Goal: Use online tool/utility: Utilize a website feature to perform a specific function

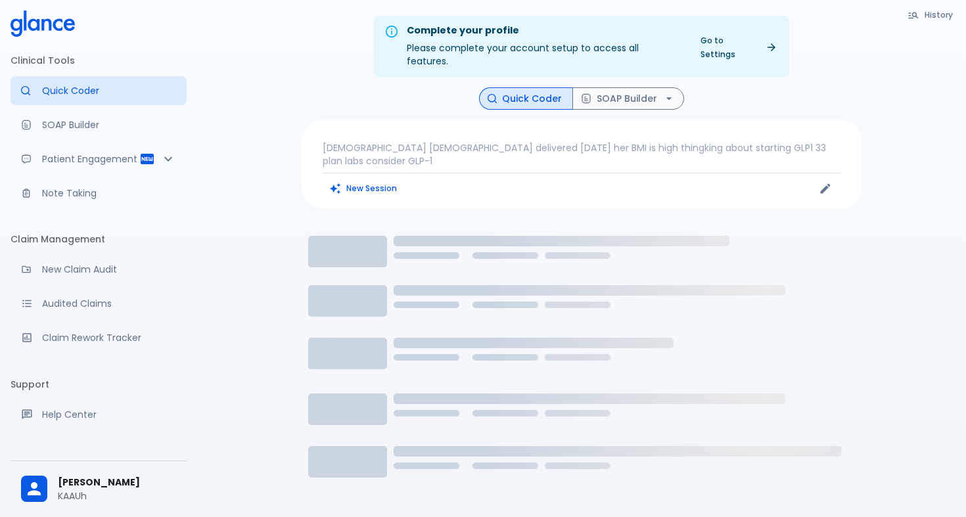
click at [402, 141] on p "[DEMOGRAPHIC_DATA] [DEMOGRAPHIC_DATA] delivered [DATE] her BMI is high thingkin…" at bounding box center [582, 154] width 518 height 26
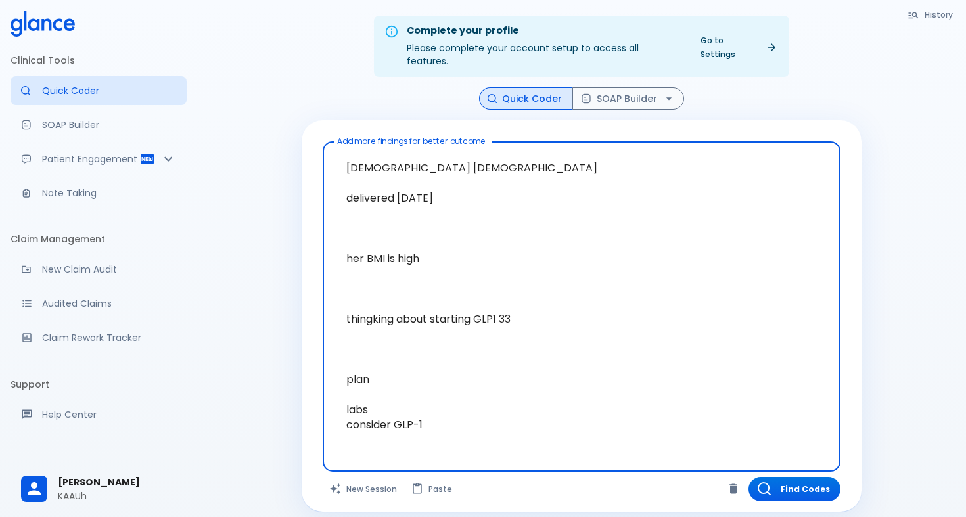
drag, startPoint x: 434, startPoint y: 413, endPoint x: 327, endPoint y: 113, distance: 318.1
click at [327, 120] on div "Add more findings for better outcome [DEMOGRAPHIC_DATA] [DEMOGRAPHIC_DATA] deli…" at bounding box center [582, 316] width 560 height 392
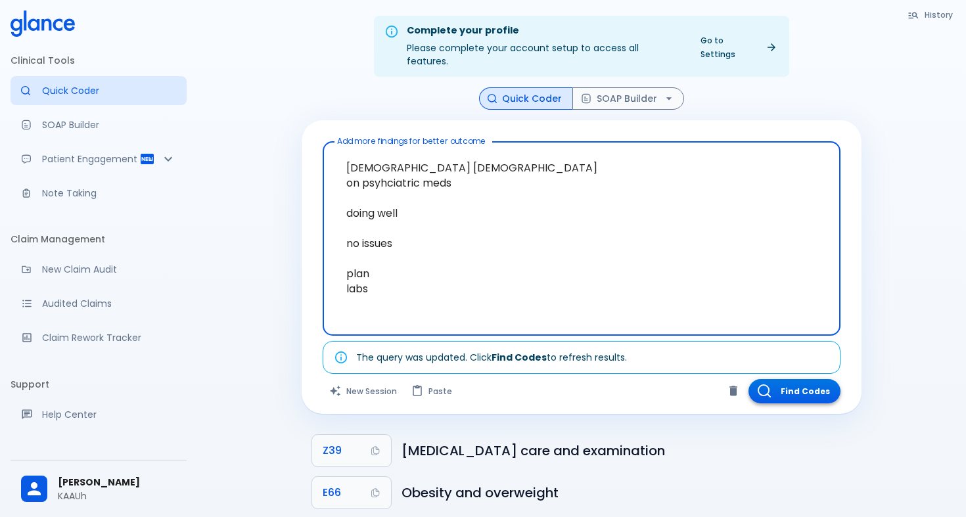
type textarea "[DEMOGRAPHIC_DATA] [DEMOGRAPHIC_DATA] on psyhciatric meds doing well no issues …"
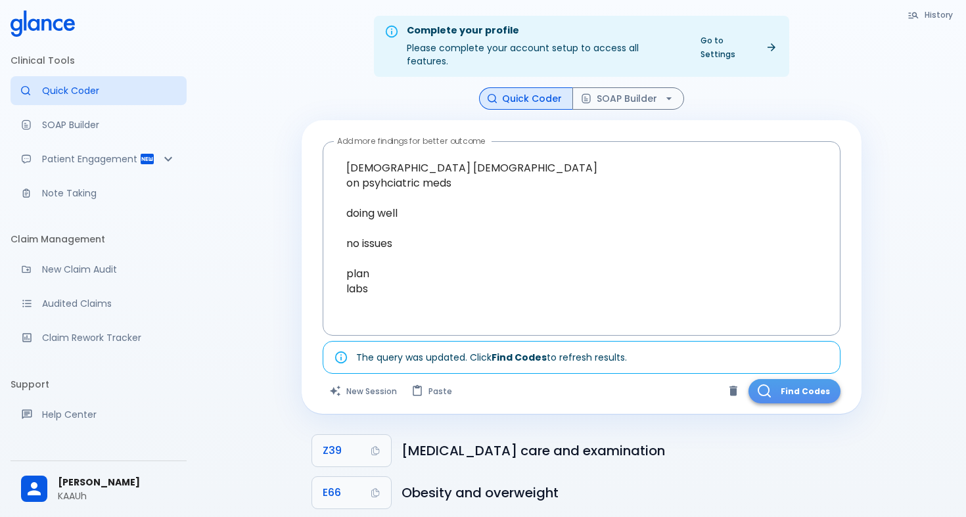
click at [803, 379] on button "Find Codes" at bounding box center [795, 391] width 92 height 24
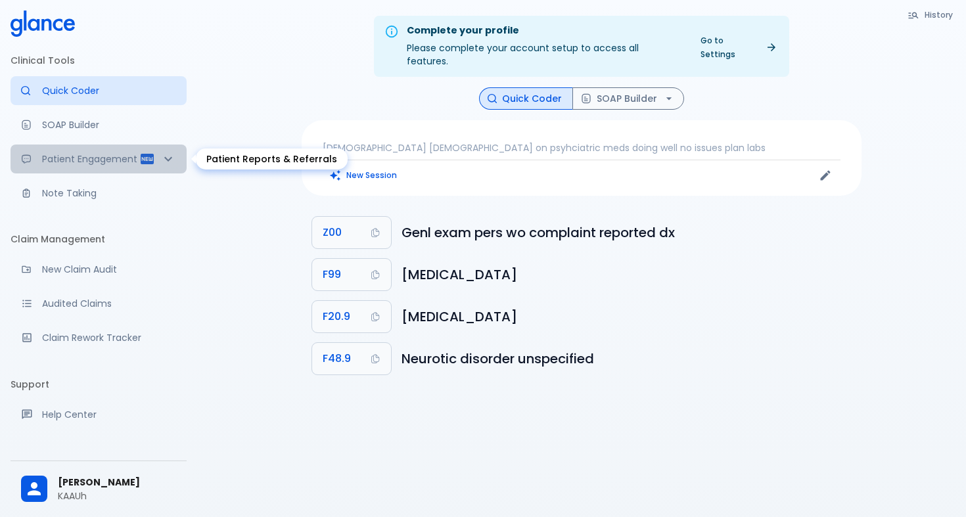
click at [168, 158] on icon "Patient Reports & Referrals" at bounding box center [168, 159] width 16 height 16
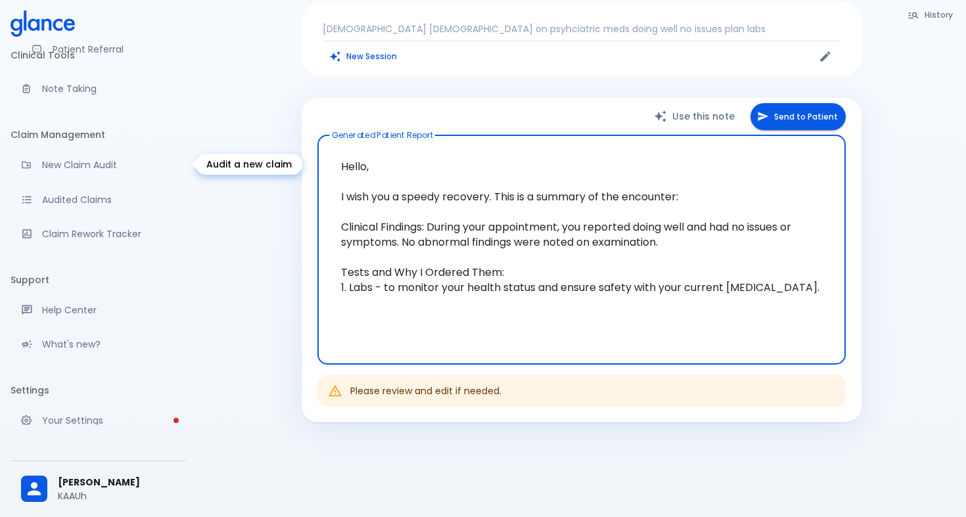
scroll to position [184, 0]
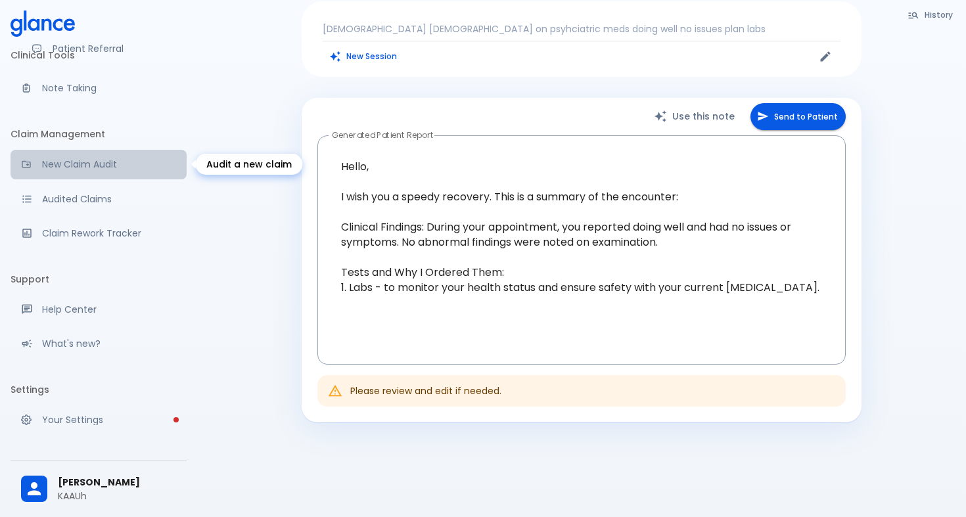
click at [117, 164] on p "New Claim Audit" at bounding box center [109, 164] width 134 height 13
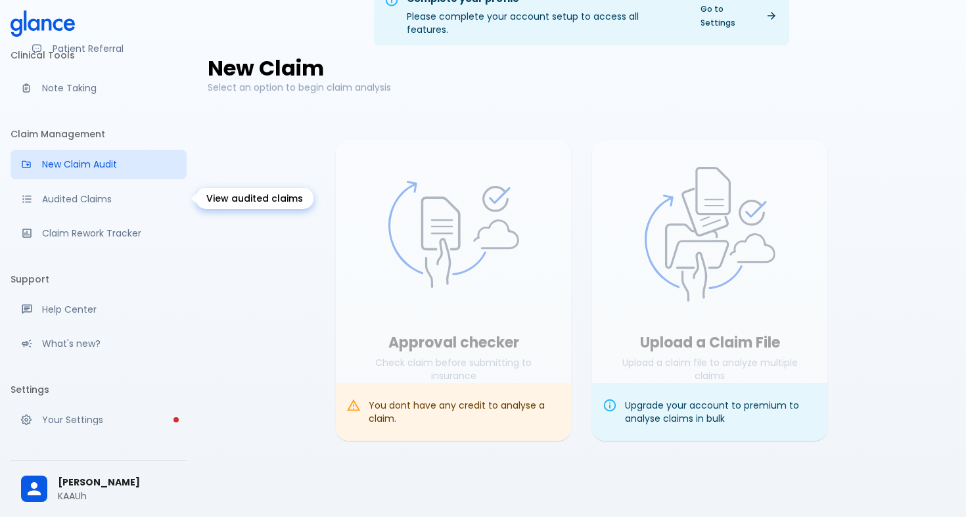
click at [93, 207] on link "Audited Claims" at bounding box center [99, 199] width 176 height 29
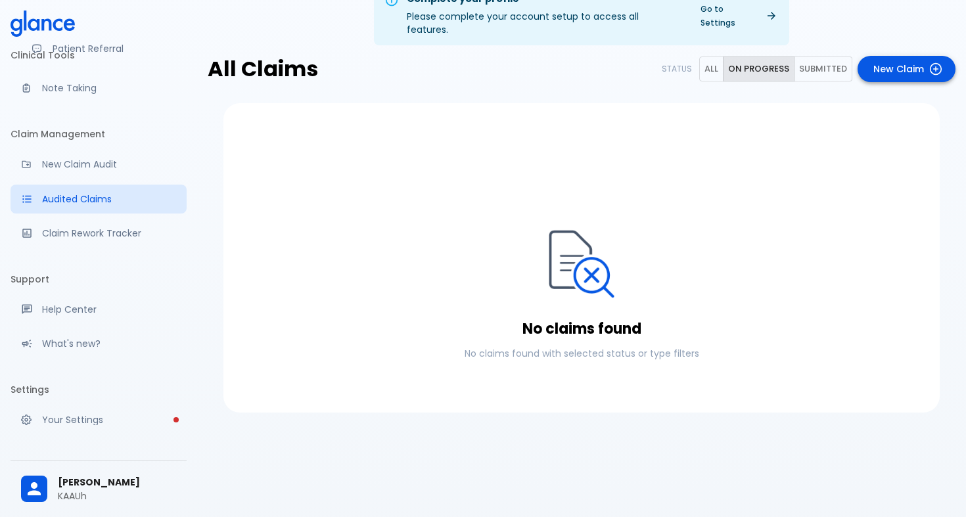
click at [885, 62] on link "New Claim" at bounding box center [907, 69] width 98 height 27
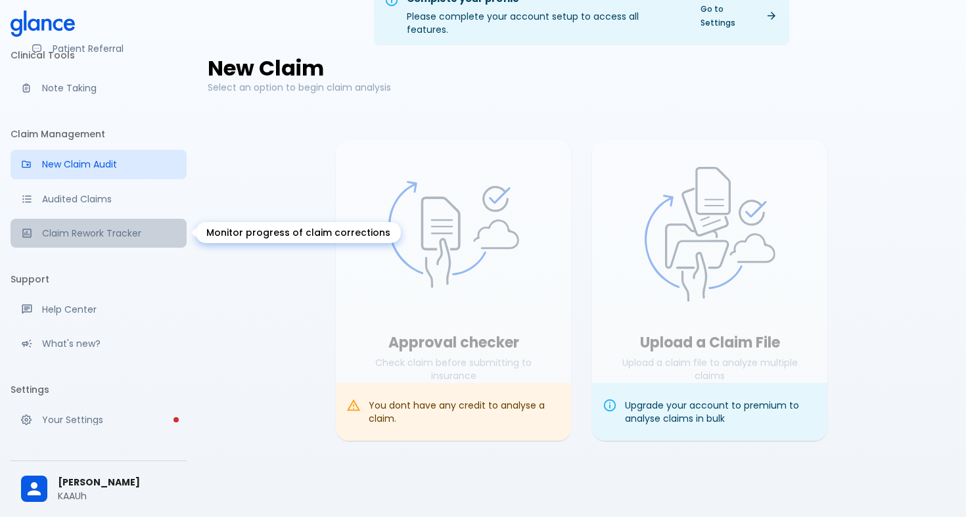
click at [95, 230] on p "Claim Rework Tracker" at bounding box center [109, 233] width 134 height 13
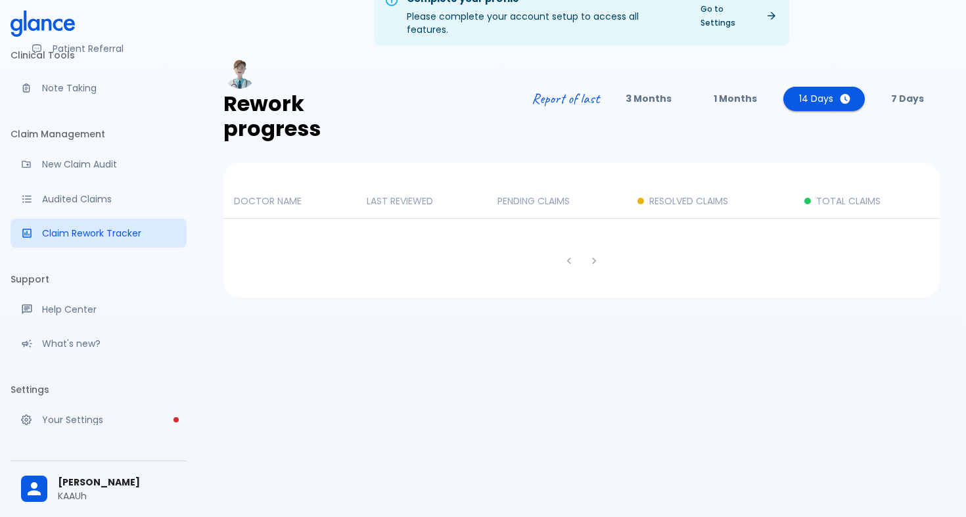
click at [290, 195] on p "DOCTOR NAME" at bounding box center [290, 201] width 112 height 13
click at [401, 168] on div "DOCTOR NAME LAST REVIEWED [PERSON_NAME] CLAIMS RESOLVED CLAIMS TOTAL CLAIMS" at bounding box center [581, 230] width 717 height 135
click at [401, 195] on p "LAST REVIEWED" at bounding box center [422, 201] width 110 height 13
click at [523, 195] on p "PENDING CLAIMS" at bounding box center [557, 201] width 119 height 13
click at [713, 195] on p "RESOLVED CLAIMS" at bounding box center [688, 201] width 79 height 13
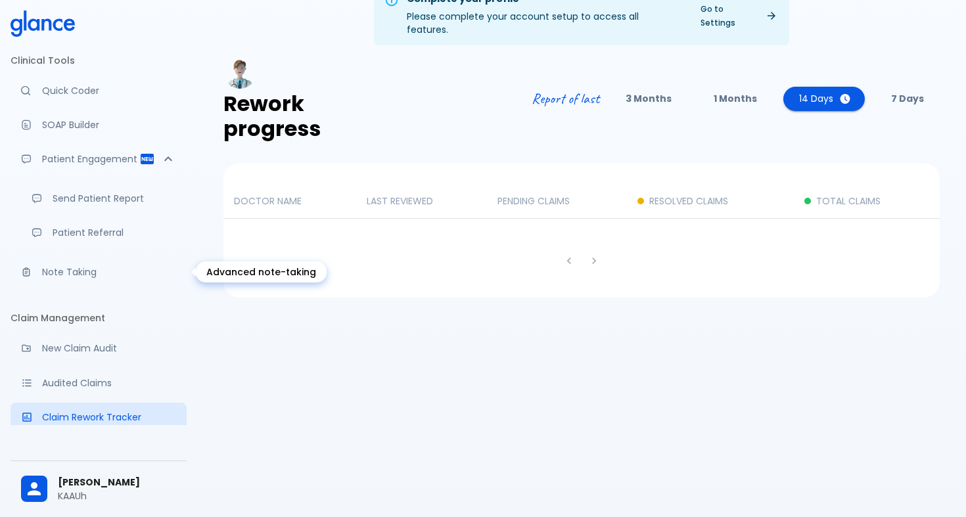
click at [75, 270] on p "Note Taking" at bounding box center [109, 272] width 134 height 13
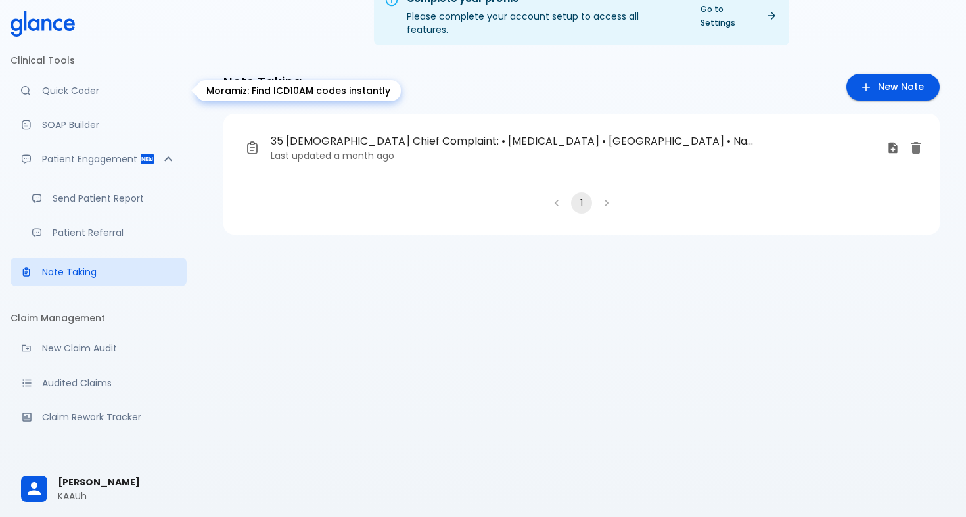
click at [110, 95] on p "Quick Coder" at bounding box center [109, 90] width 134 height 13
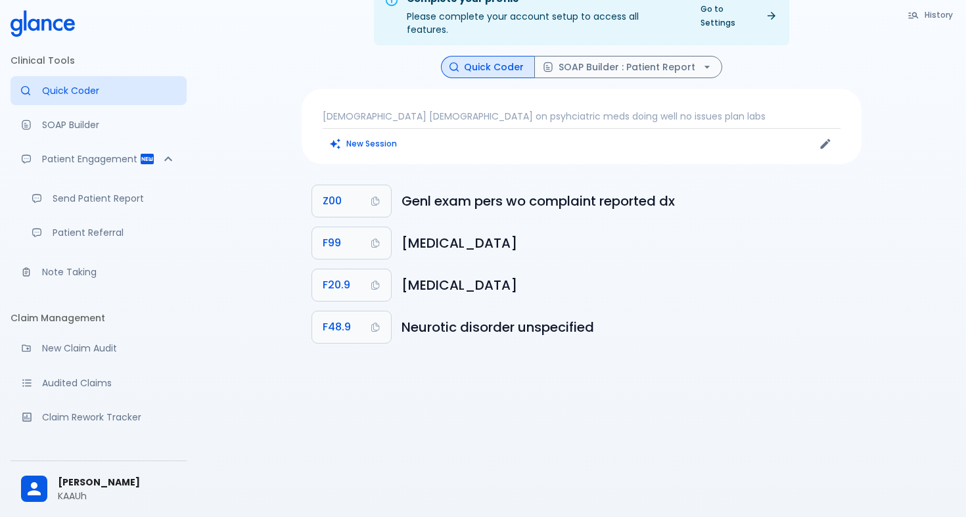
click at [361, 110] on p "[DEMOGRAPHIC_DATA] [DEMOGRAPHIC_DATA] on psyhciatric meds doing well no issues …" at bounding box center [582, 116] width 518 height 13
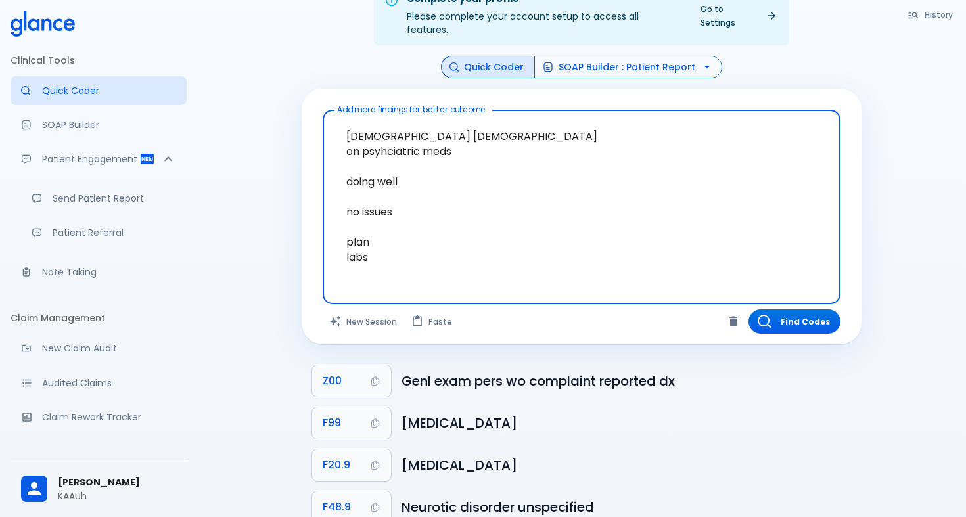
click at [701, 60] on icon "button" at bounding box center [707, 66] width 13 height 13
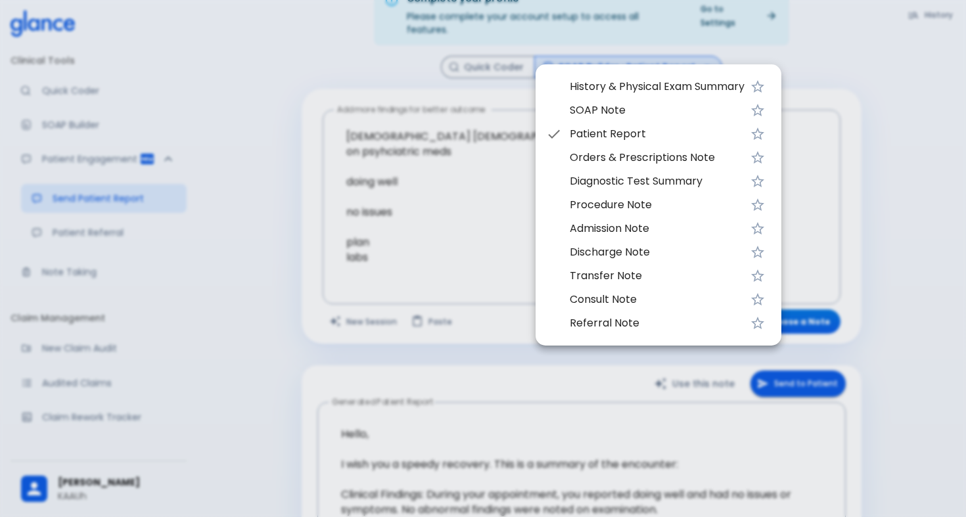
click at [627, 182] on span "Diagnostic Test Summary" at bounding box center [657, 182] width 175 height 16
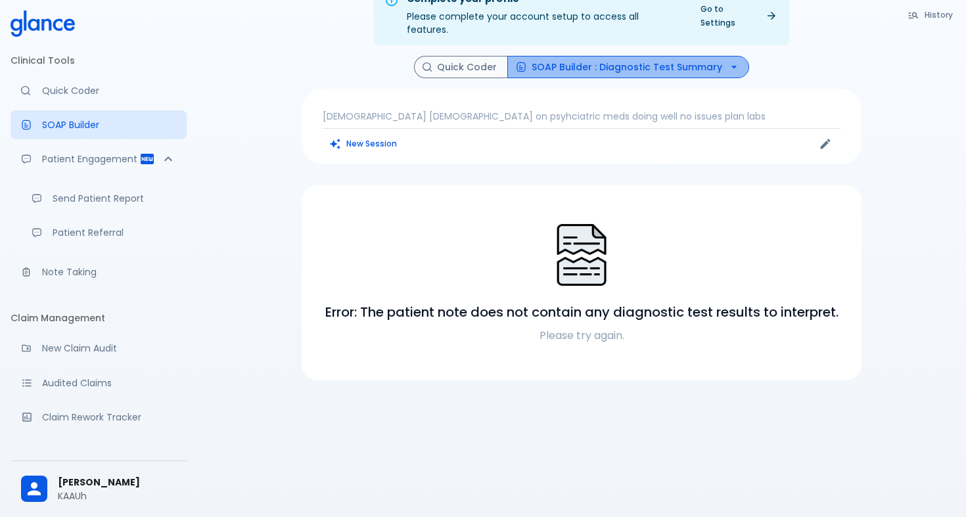
click at [728, 60] on icon "button" at bounding box center [734, 66] width 13 height 13
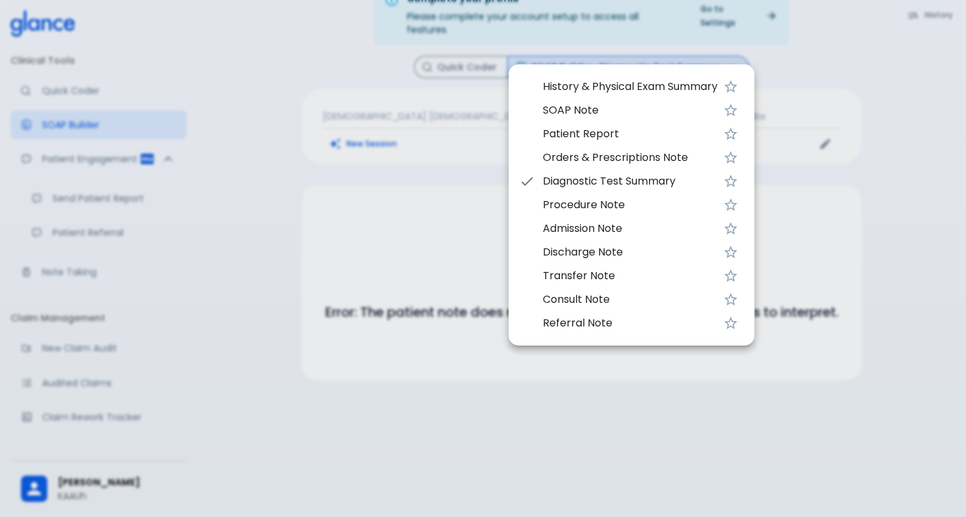
click at [606, 126] on li "Patient Report" at bounding box center [632, 134] width 246 height 24
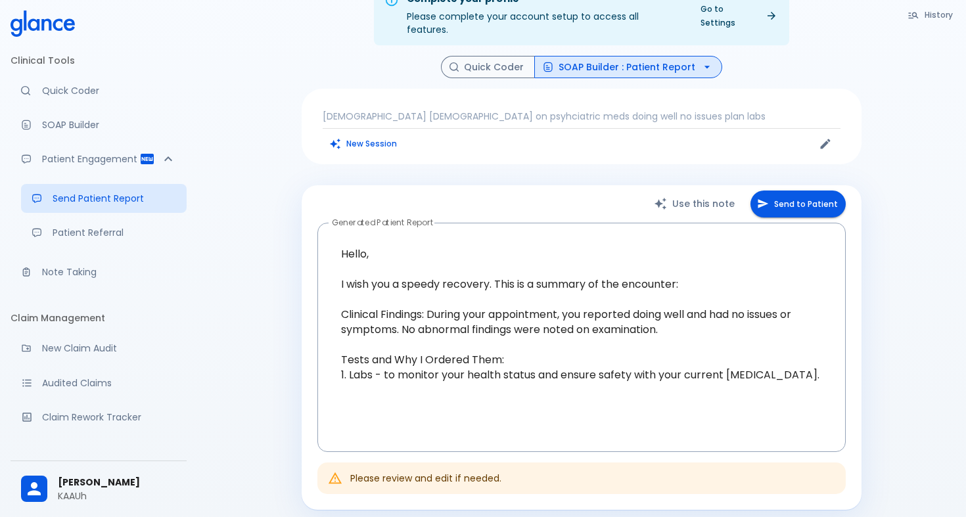
click at [151, 8] on div "Clinical Tools Quick Coder SOAP Builder Patient Engagement Send Patient Report …" at bounding box center [98, 258] width 197 height 517
click at [468, 95] on div "[DEMOGRAPHIC_DATA] [DEMOGRAPHIC_DATA] on psyhciatric meds doing well no issues …" at bounding box center [582, 127] width 560 height 76
click at [705, 66] on icon "button" at bounding box center [707, 67] width 5 height 3
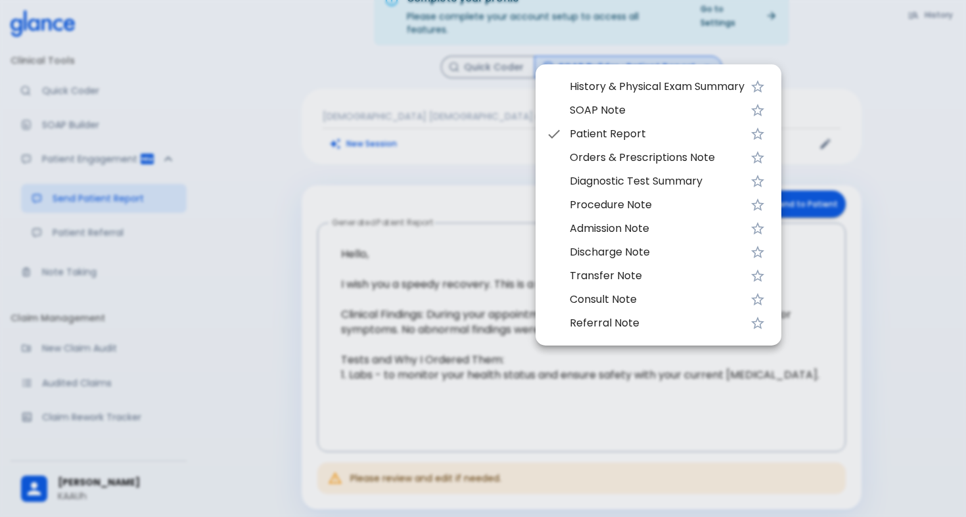
click at [446, 170] on div at bounding box center [483, 258] width 966 height 517
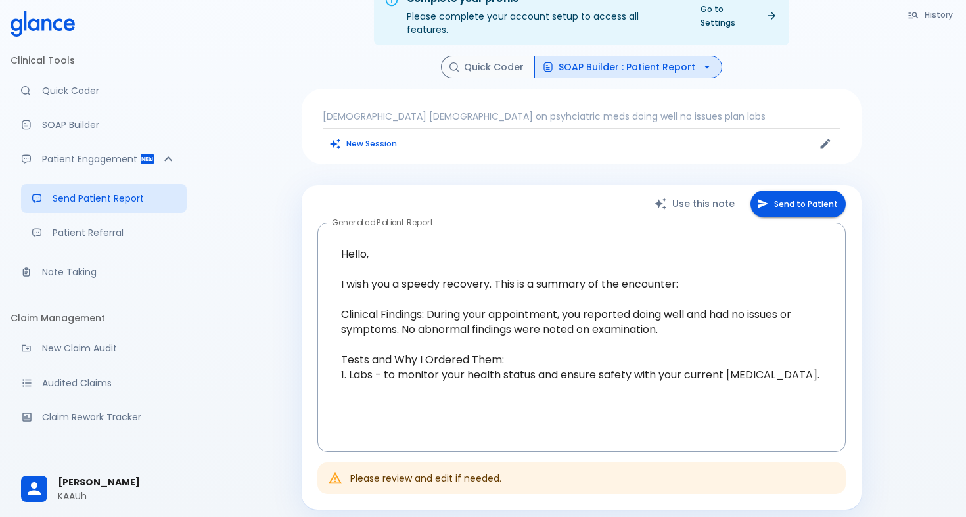
click at [382, 137] on button "New Session" at bounding box center [364, 143] width 82 height 19
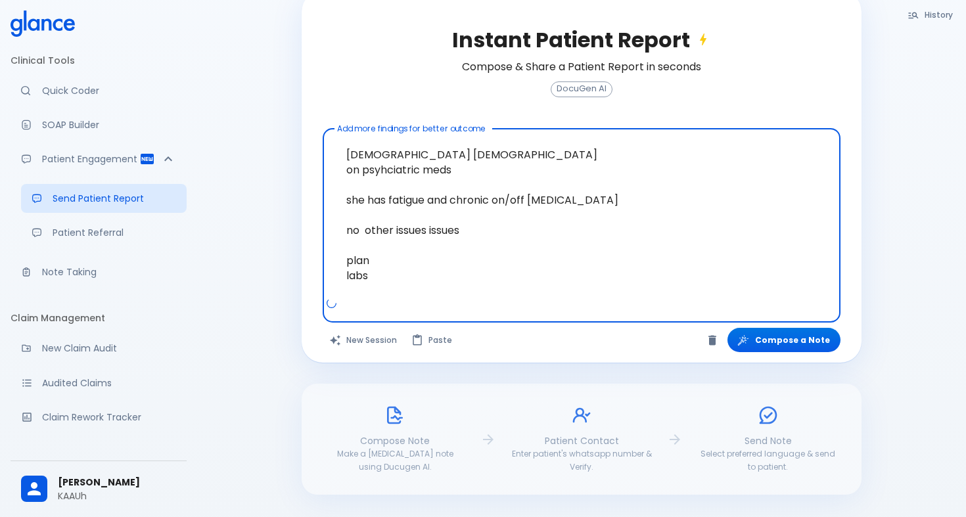
scroll to position [232, 0]
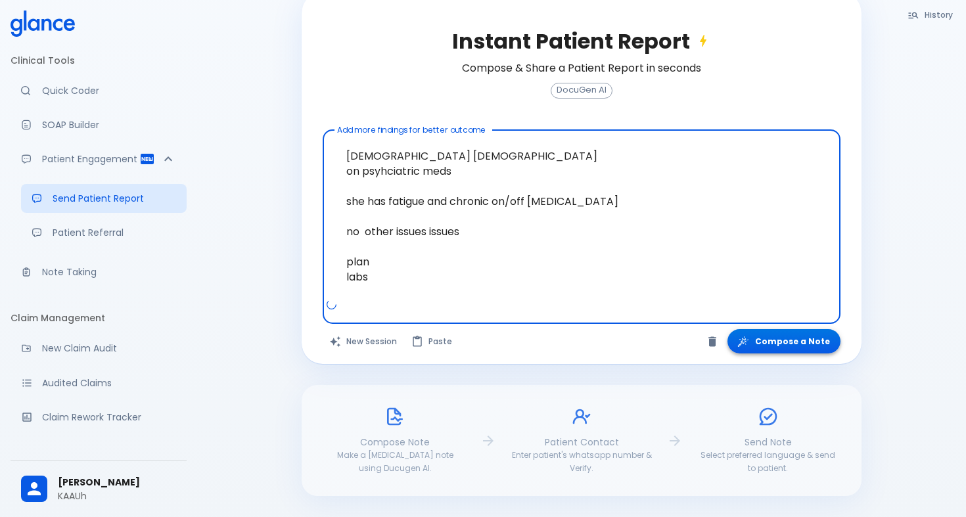
type textarea "[DEMOGRAPHIC_DATA] [DEMOGRAPHIC_DATA] on psyhciatric meds she has fatigue and c…"
click at [769, 334] on button "Compose a Note" at bounding box center [784, 341] width 113 height 24
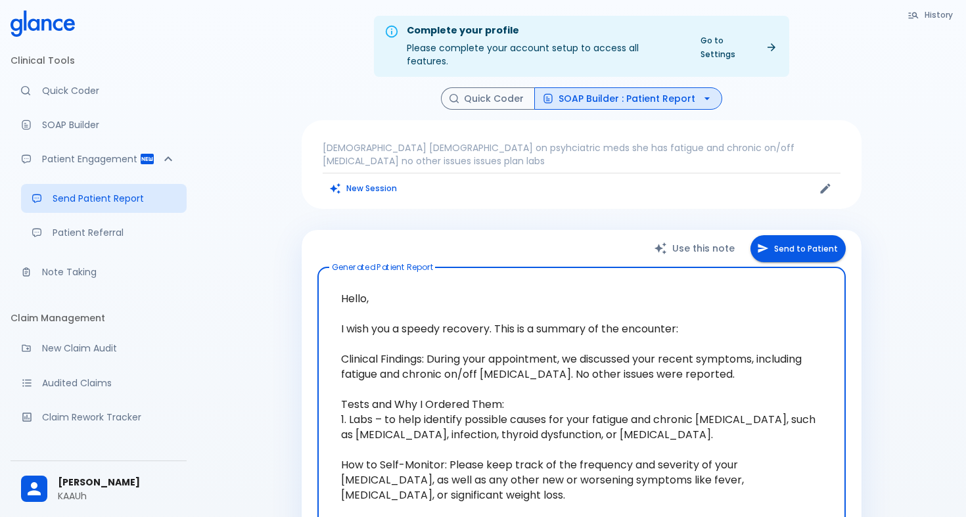
scroll to position [0, 0]
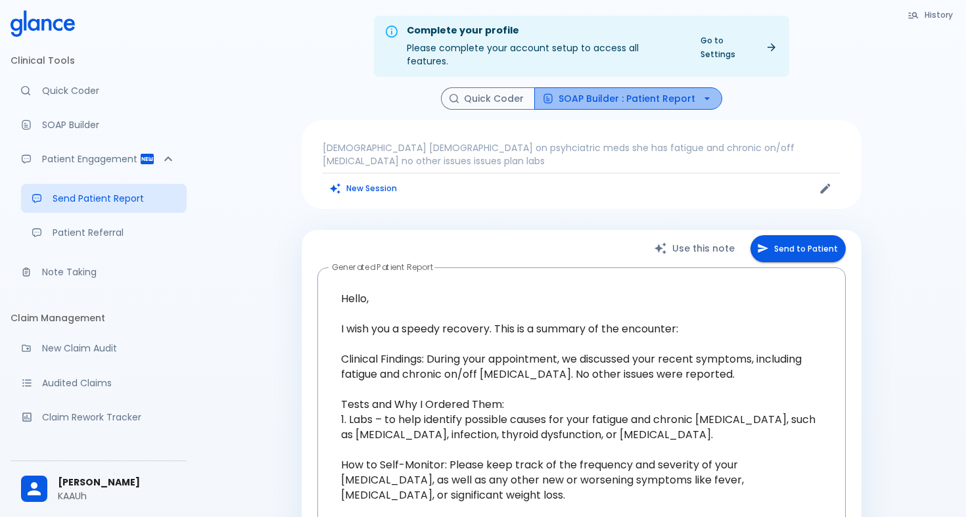
click at [708, 92] on icon "button" at bounding box center [707, 98] width 13 height 13
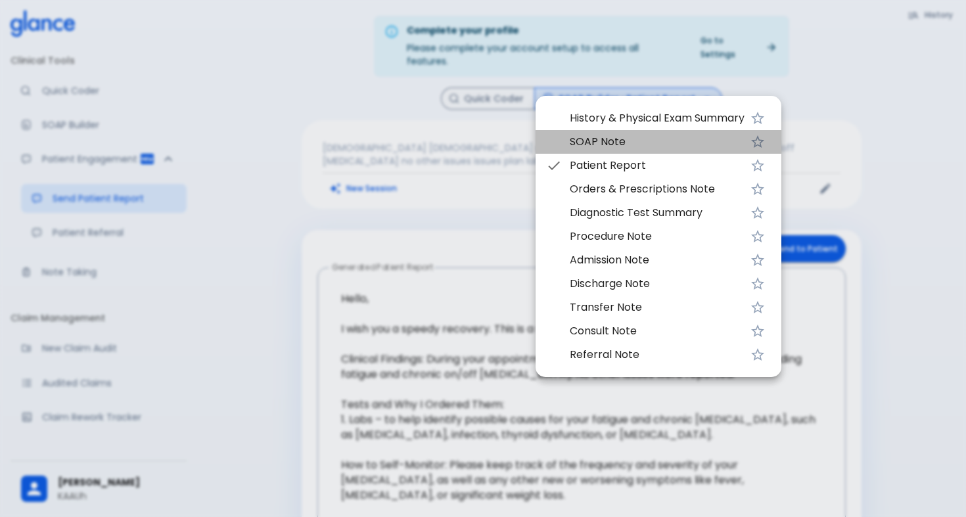
click at [666, 144] on span "SOAP Note" at bounding box center [657, 142] width 175 height 16
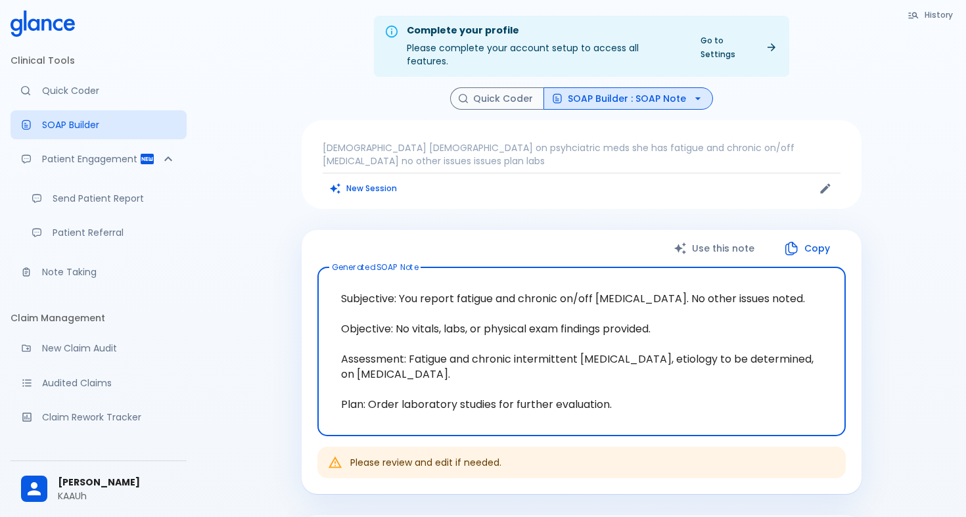
click at [682, 87] on button "SOAP Builder : SOAP Note" at bounding box center [629, 98] width 170 height 23
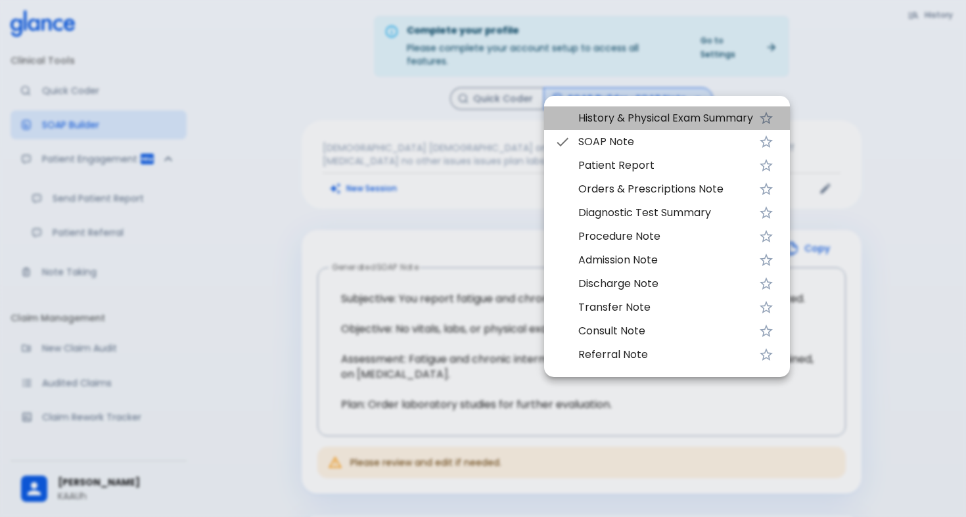
click at [646, 125] on span "History & Physical Exam Summary" at bounding box center [665, 118] width 175 height 16
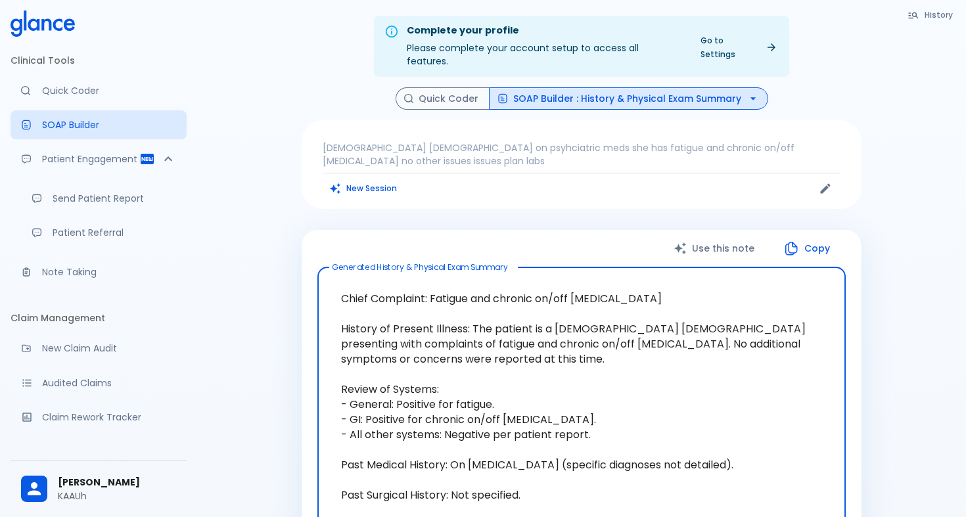
click at [753, 92] on icon "button" at bounding box center [753, 98] width 13 height 13
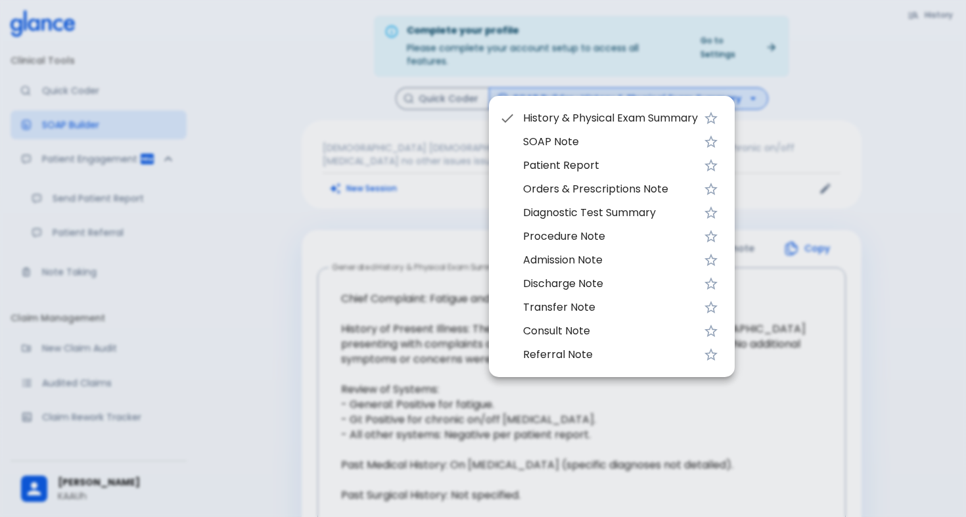
click at [579, 333] on span "Consult Note" at bounding box center [610, 331] width 175 height 16
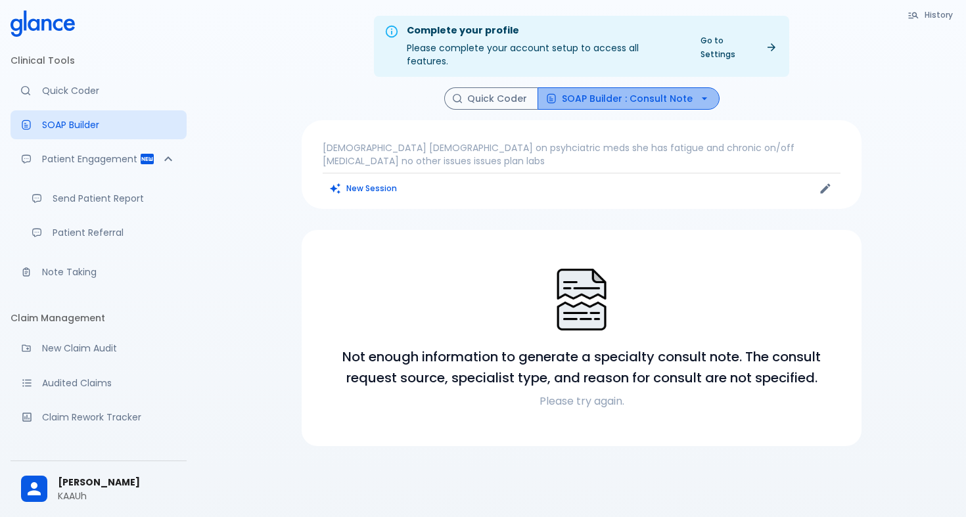
click at [702, 92] on icon "button" at bounding box center [704, 98] width 13 height 13
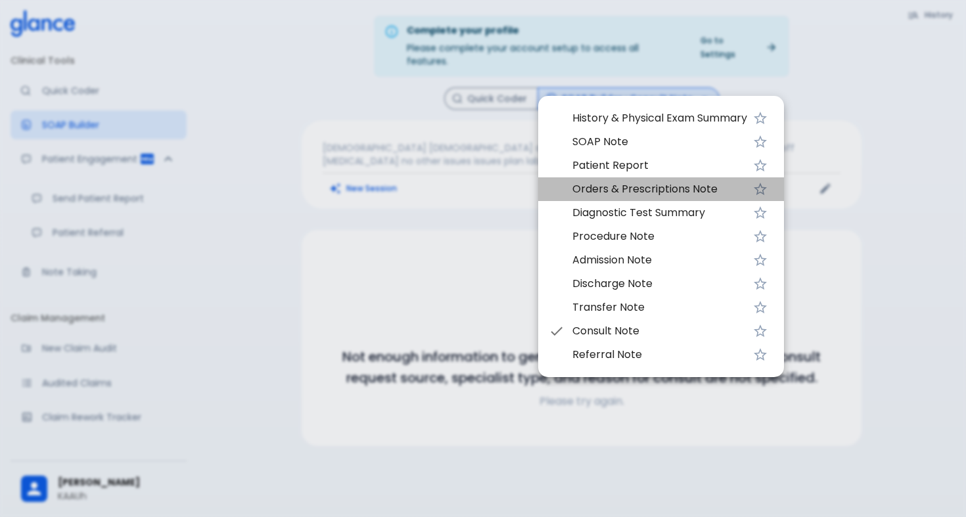
click at [655, 191] on span "Orders & Prescriptions Note" at bounding box center [660, 189] width 175 height 16
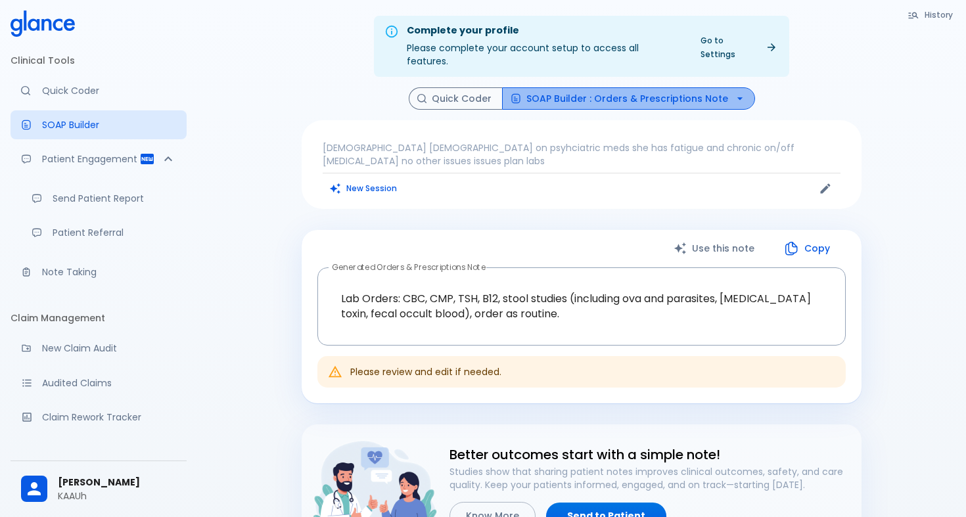
click at [736, 92] on icon "button" at bounding box center [740, 98] width 13 height 13
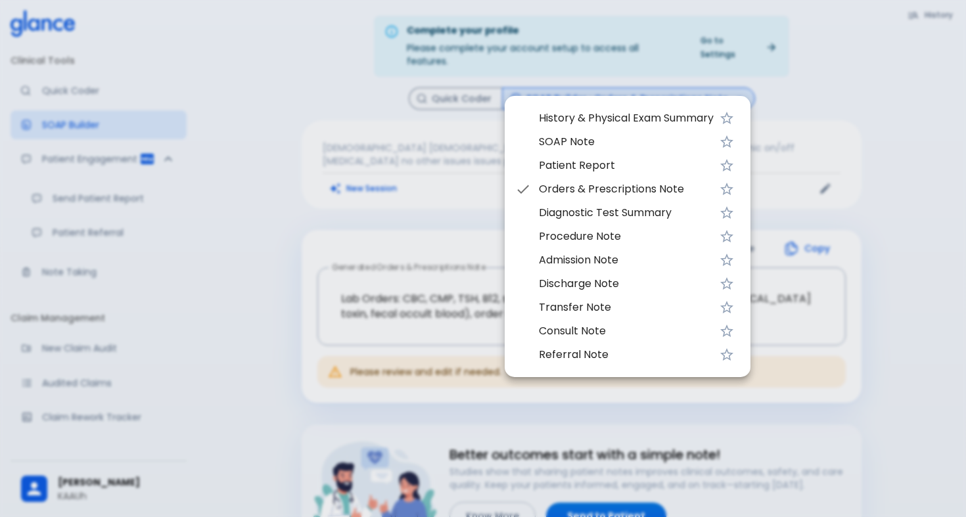
click at [907, 131] on div at bounding box center [483, 258] width 966 height 517
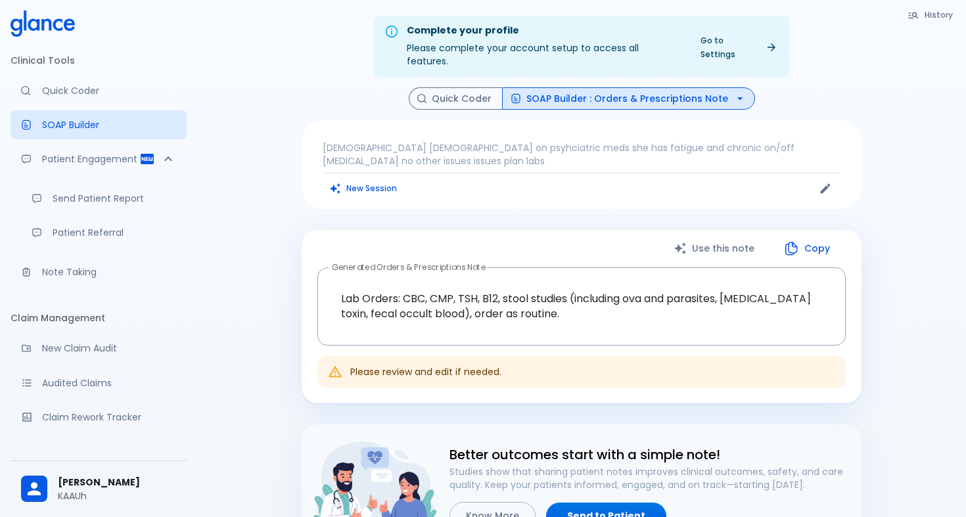
click at [738, 92] on icon "button" at bounding box center [740, 98] width 13 height 13
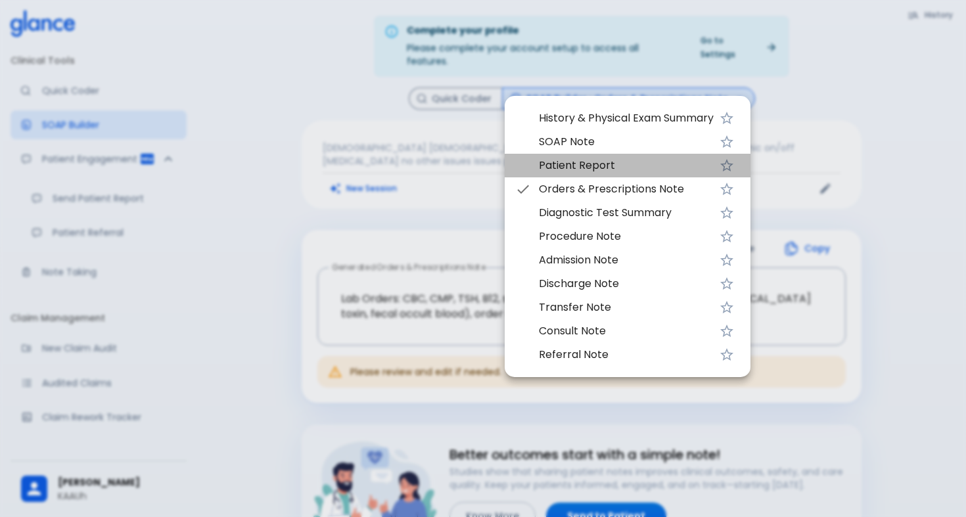
click at [605, 166] on span "Patient Report" at bounding box center [626, 166] width 175 height 16
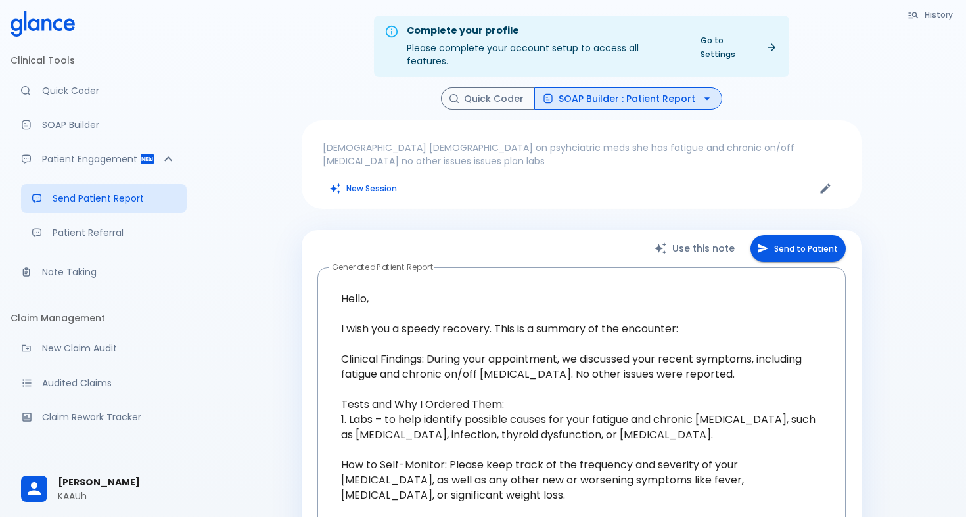
click at [660, 87] on button "SOAP Builder : Patient Report" at bounding box center [628, 98] width 188 height 23
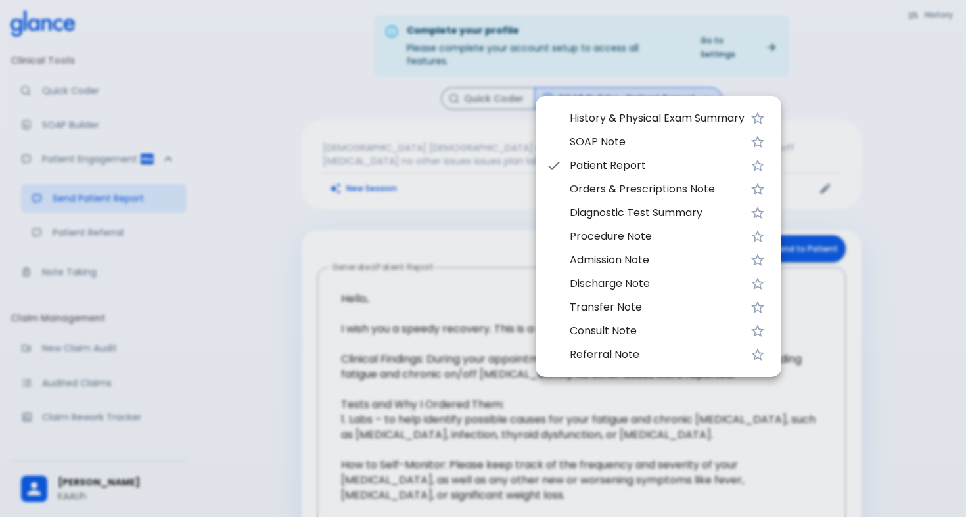
click at [611, 135] on span "SOAP Note" at bounding box center [657, 142] width 175 height 16
type textarea "Subjective: You report fatigue and chronic on/off [MEDICAL_DATA]. No other issu…"
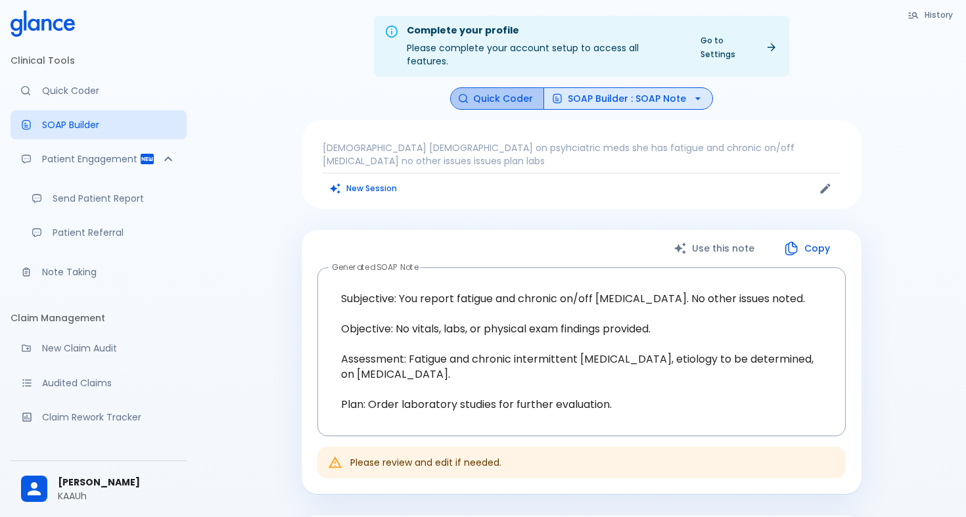
click at [518, 89] on button "Quick Coder" at bounding box center [497, 98] width 94 height 23
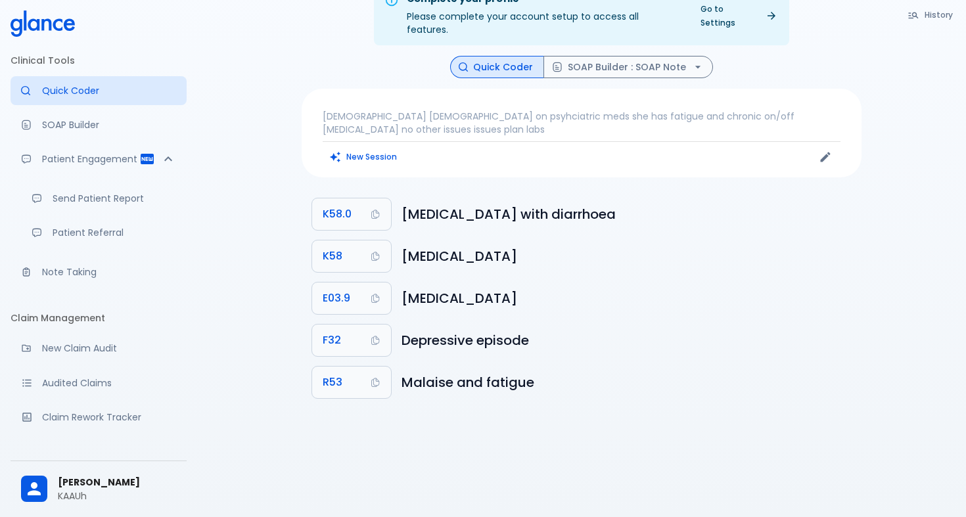
scroll to position [32, 0]
click at [140, 197] on p "Send Patient Report" at bounding box center [115, 198] width 124 height 13
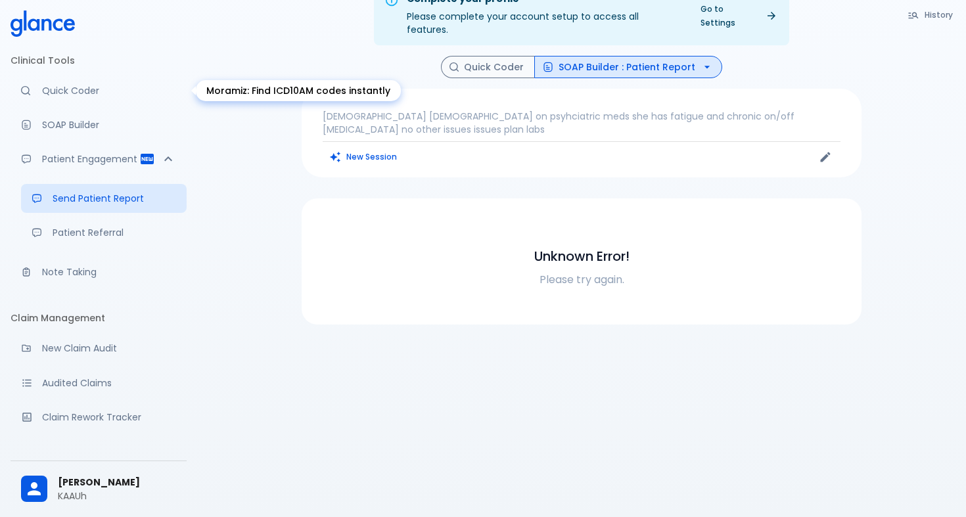
click at [113, 99] on link "Quick Coder" at bounding box center [99, 90] width 176 height 29
